Goal: Task Accomplishment & Management: Manage account settings

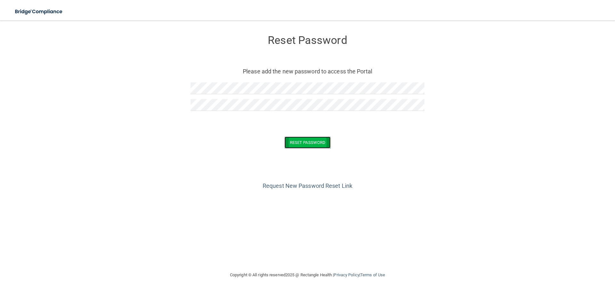
click at [303, 144] on button "Reset Password" at bounding box center [308, 143] width 46 height 12
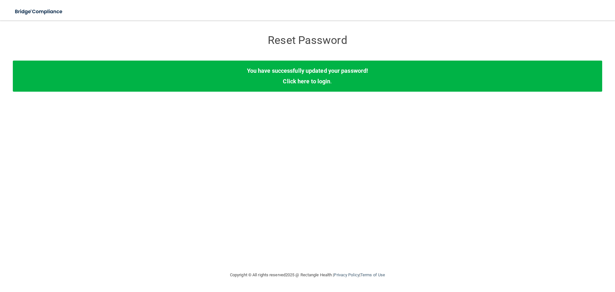
click at [304, 77] on div "You have successfully updated your password! Click here to login ." at bounding box center [308, 76] width 590 height 31
click at [304, 80] on link "Click here to login" at bounding box center [306, 81] width 47 height 7
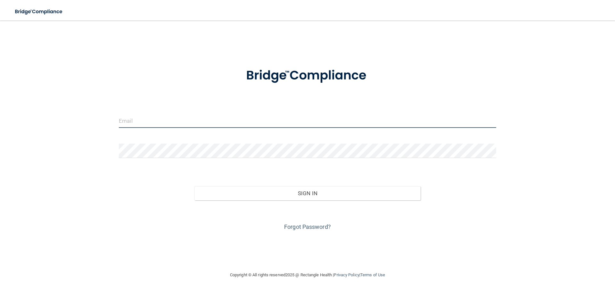
click at [143, 120] on input "email" at bounding box center [308, 120] width 378 height 14
type input "[PERSON_NAME][EMAIL_ADDRESS][DOMAIN_NAME]"
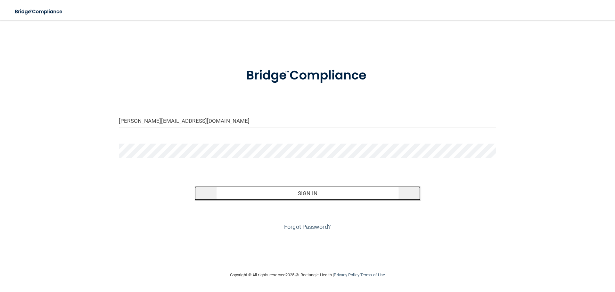
click at [297, 193] on button "Sign In" at bounding box center [308, 193] width 227 height 14
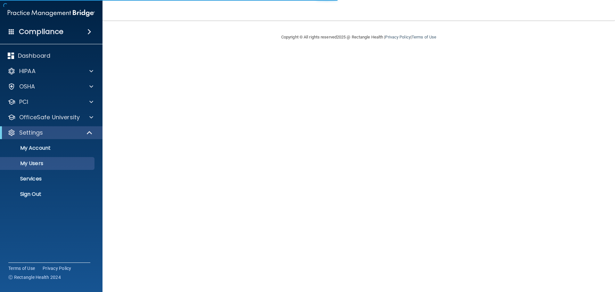
select select "20"
